Goal: Navigation & Orientation: Find specific page/section

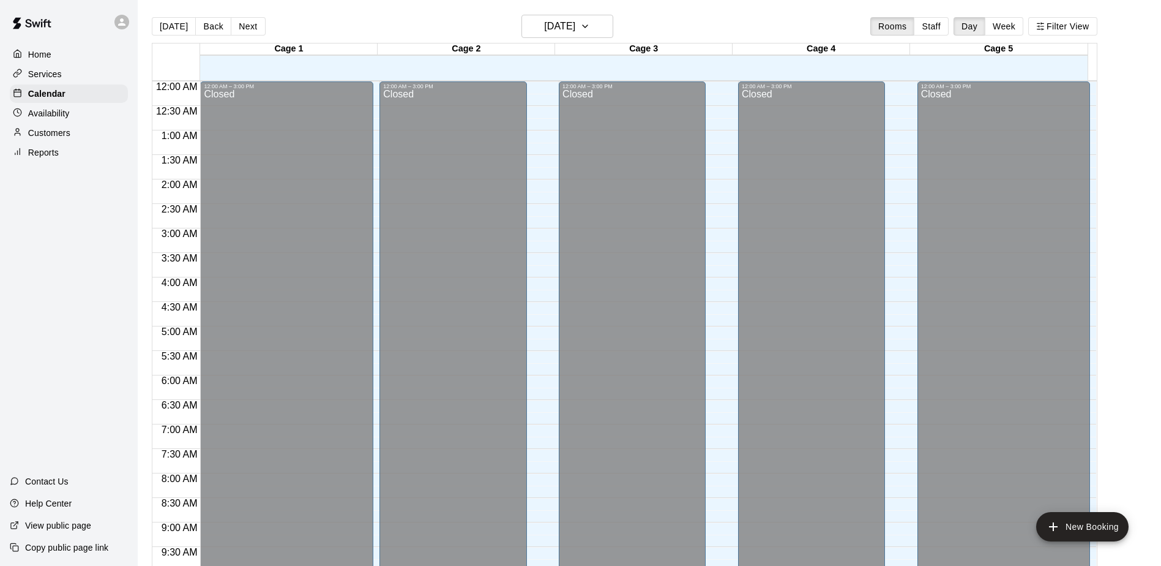
scroll to position [640, 0]
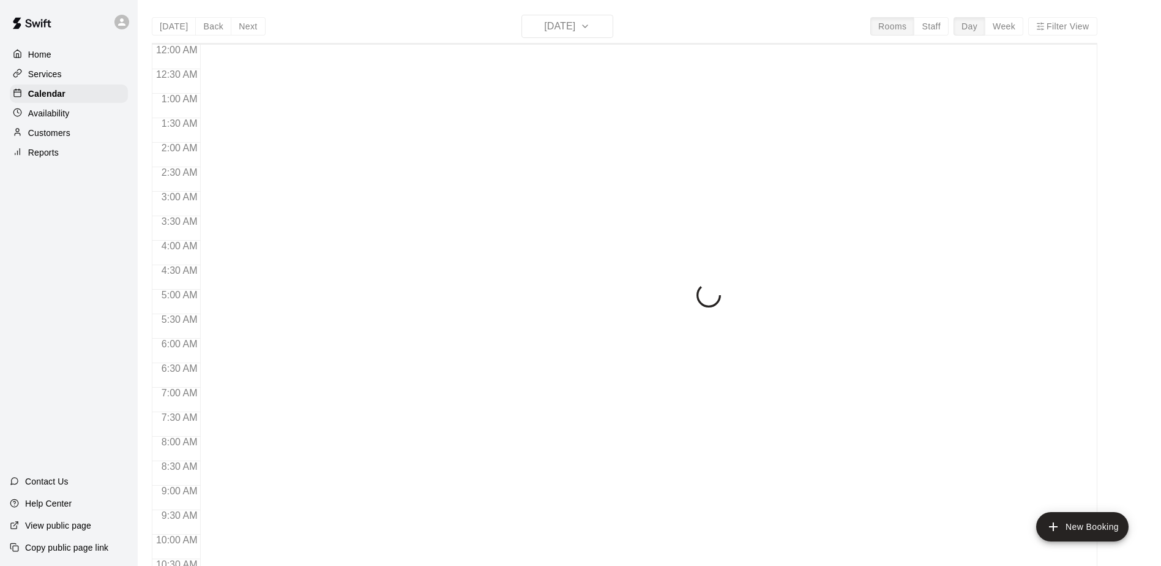
scroll to position [640, 0]
